Goal: Task Accomplishment & Management: Use online tool/utility

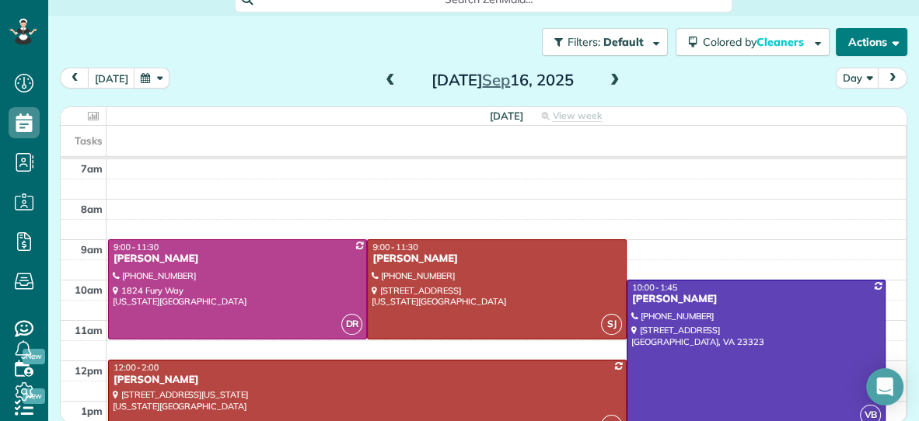
scroll to position [73, 0]
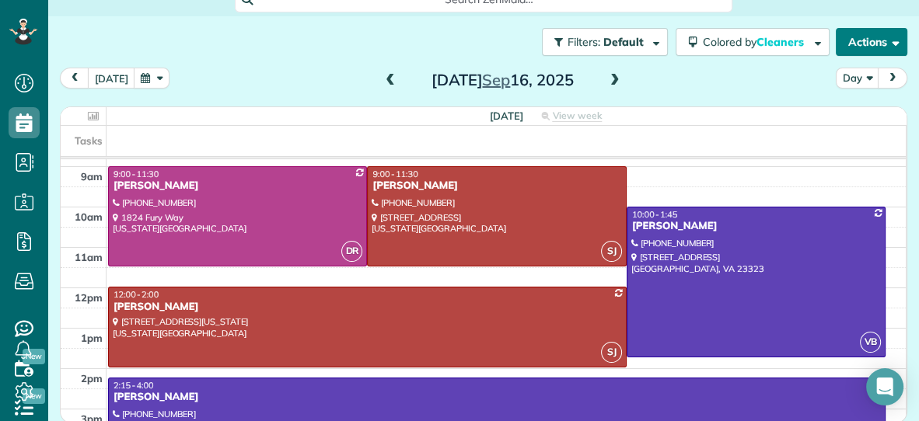
click at [853, 36] on button "Actions" at bounding box center [872, 42] width 72 height 28
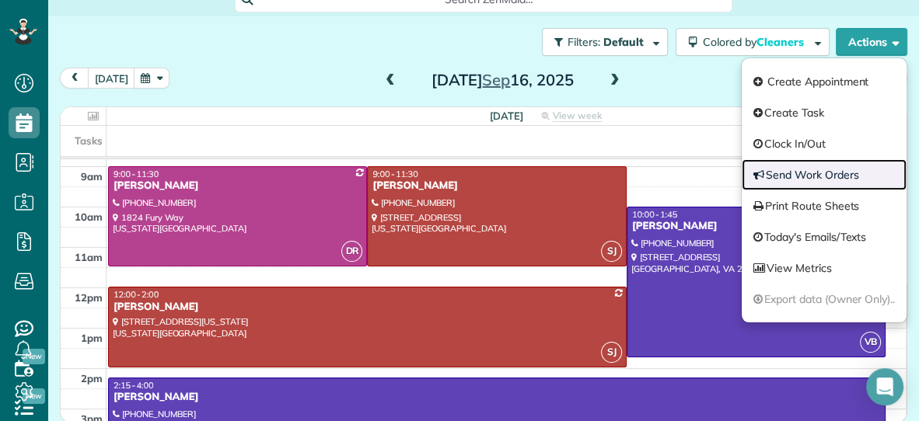
click at [815, 173] on link "Send Work Orders" at bounding box center [824, 174] width 165 height 31
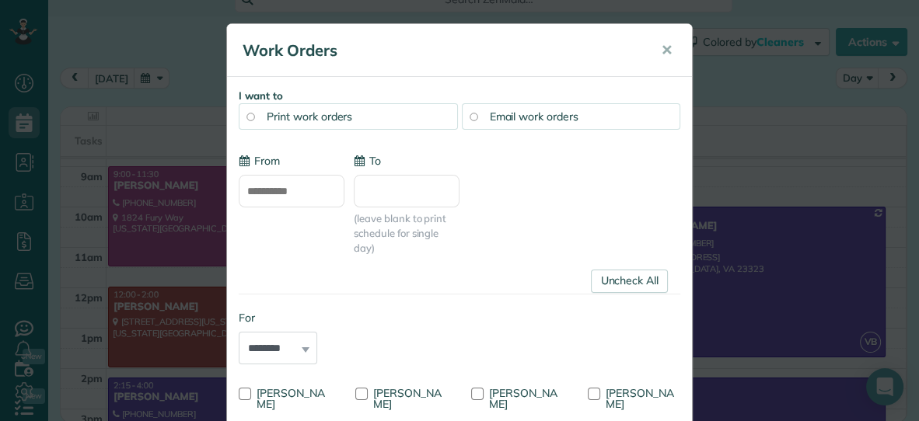
type input "**********"
click at [632, 124] on div "Email work orders" at bounding box center [571, 116] width 219 height 26
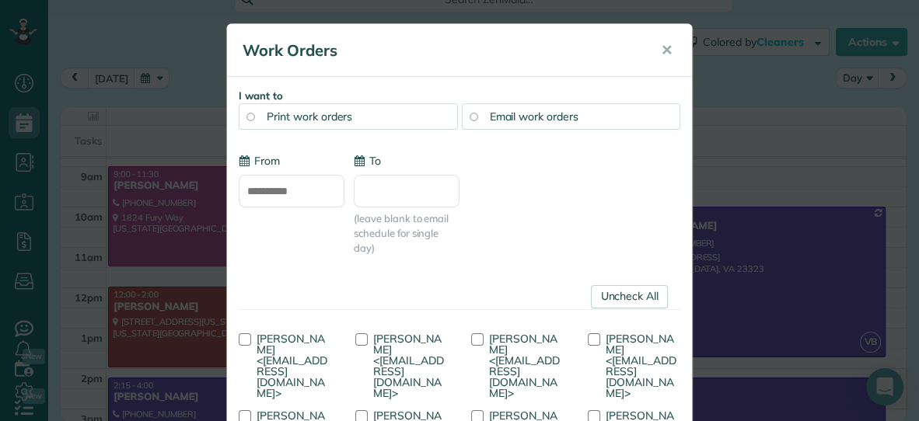
click at [424, 200] on input "To" at bounding box center [407, 191] width 106 height 33
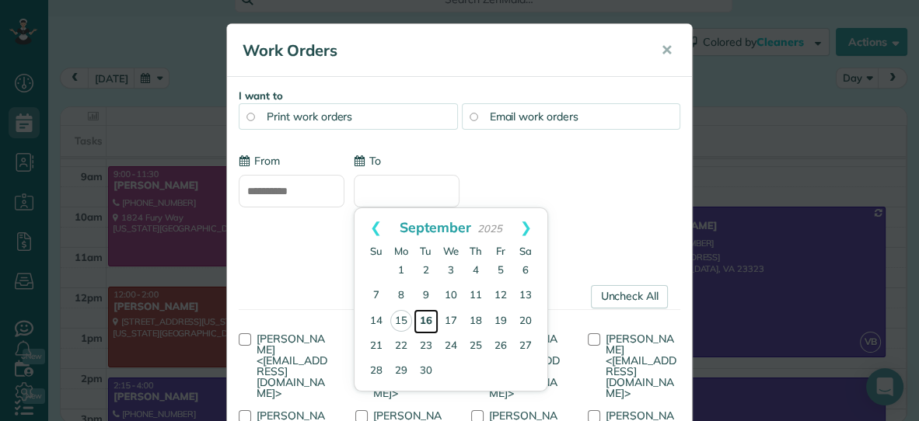
click at [431, 320] on link "16" at bounding box center [426, 321] width 25 height 25
type input "**********"
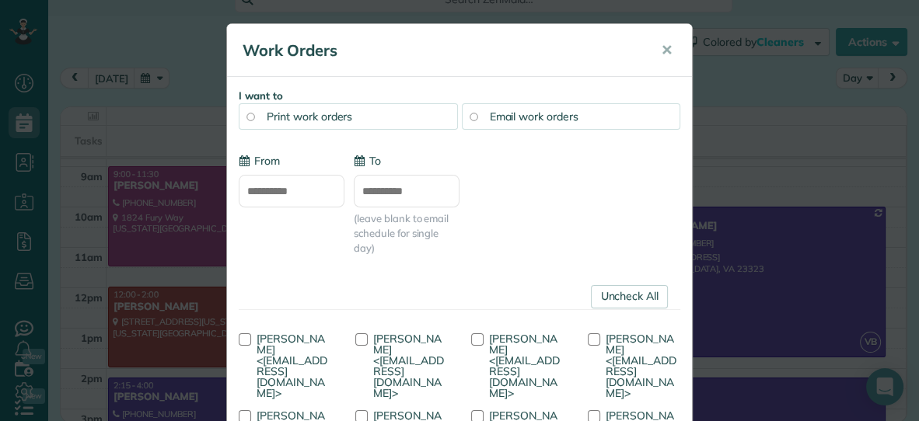
scroll to position [198, 0]
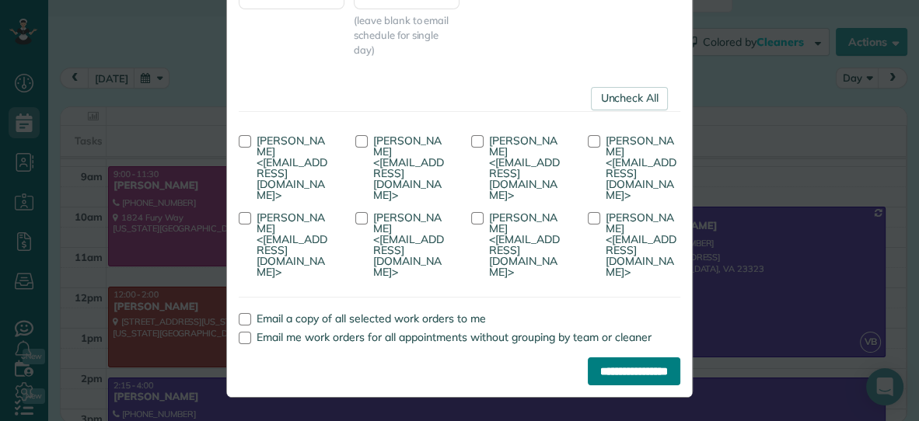
click at [588, 365] on input "**********" at bounding box center [634, 372] width 92 height 28
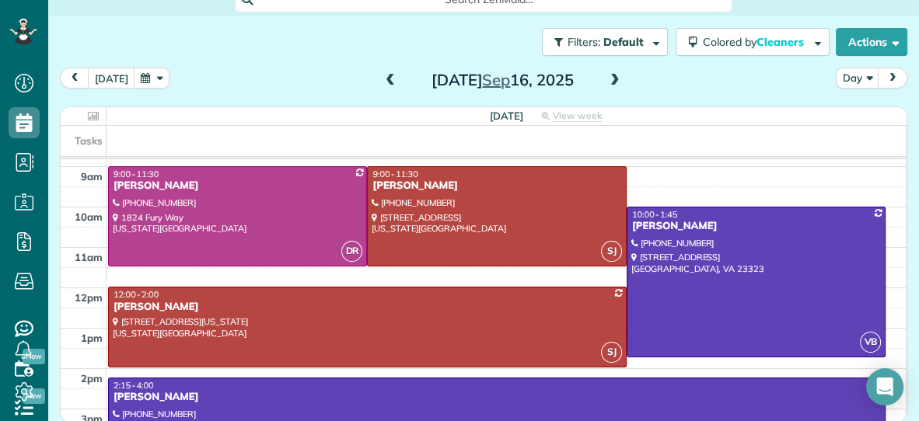
click at [614, 77] on span at bounding box center [614, 81] width 17 height 14
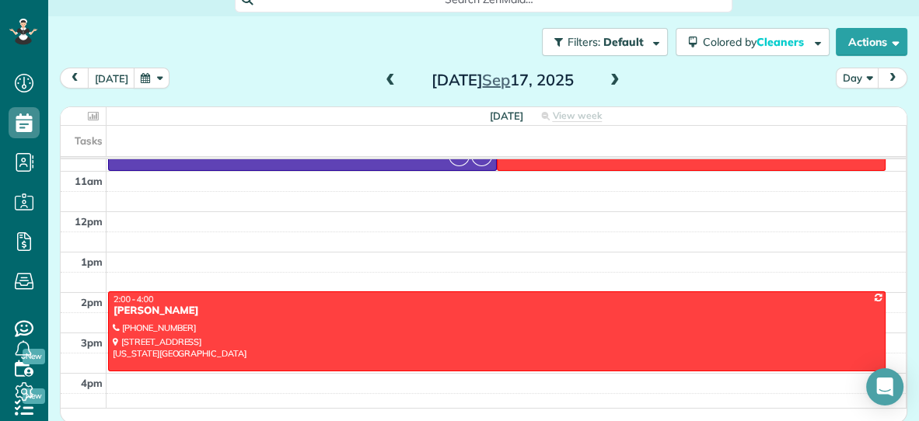
scroll to position [232, 0]
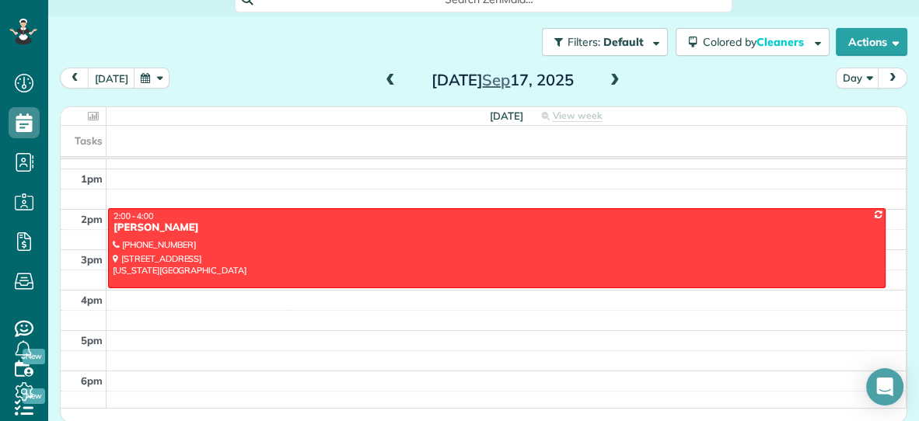
click at [616, 79] on span at bounding box center [614, 81] width 17 height 14
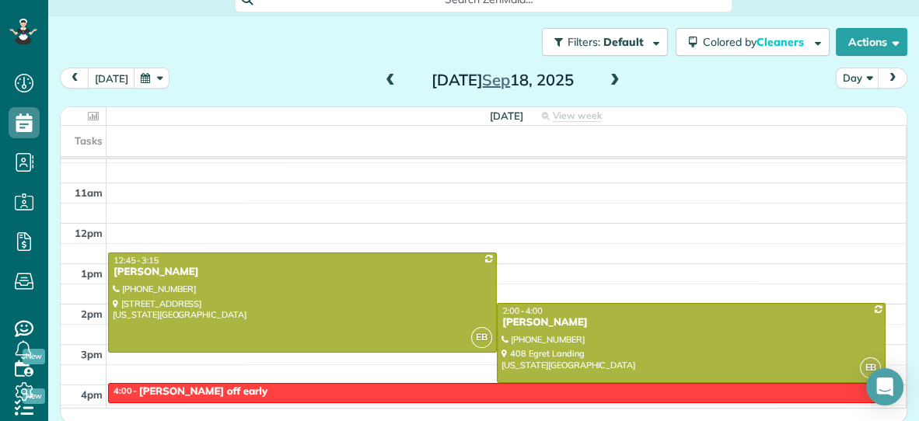
scroll to position [136, 0]
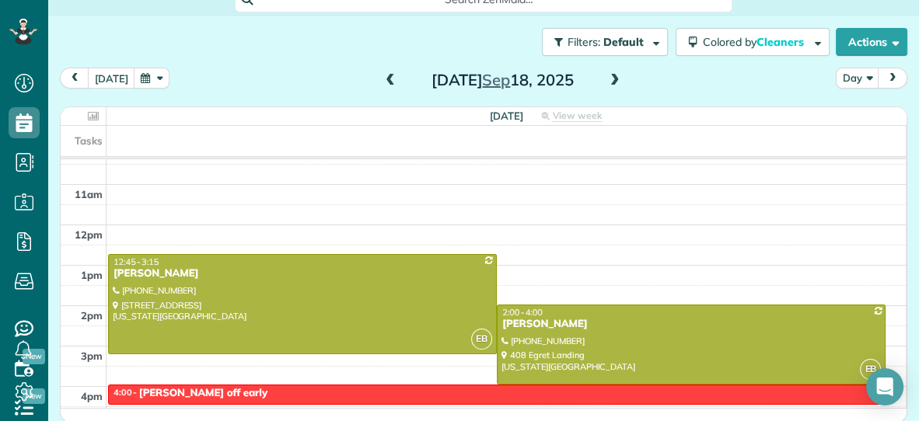
click at [615, 80] on span at bounding box center [614, 81] width 17 height 14
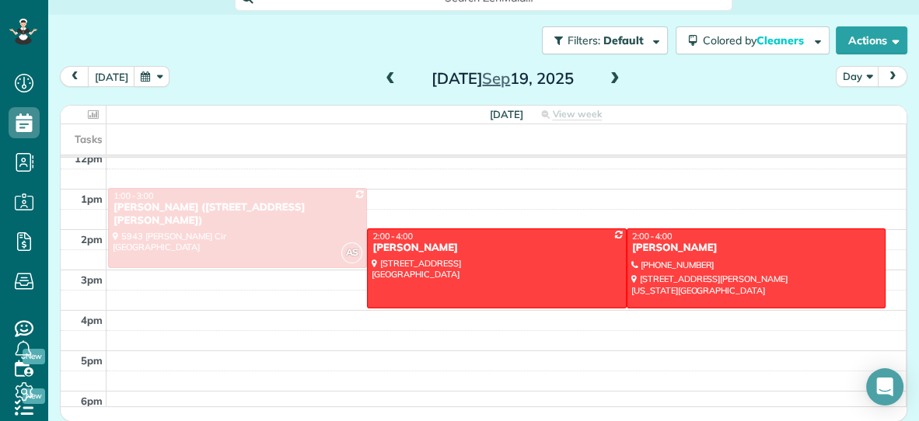
scroll to position [232, 0]
